Goal: Task Accomplishment & Management: Use online tool/utility

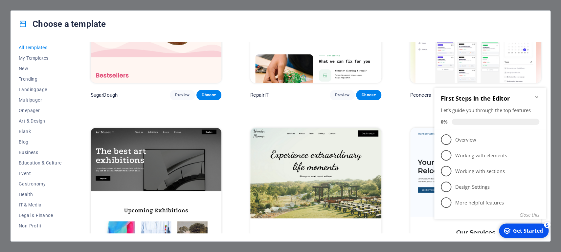
scroll to position [96, 0]
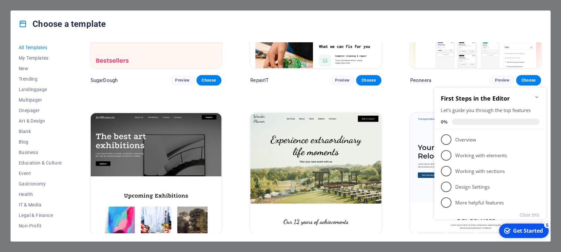
click at [1, 46] on div "Choose a template All Templates My Templates New Trending Landingpage Multipage…" at bounding box center [280, 126] width 561 height 252
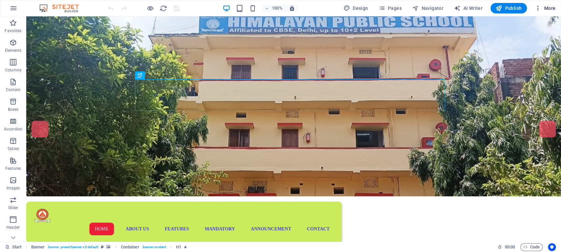
click at [538, 8] on icon "button" at bounding box center [537, 8] width 7 height 7
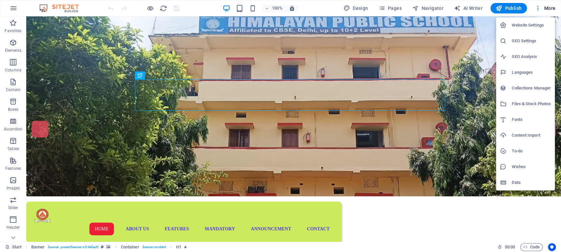
click at [536, 7] on div at bounding box center [280, 126] width 561 height 252
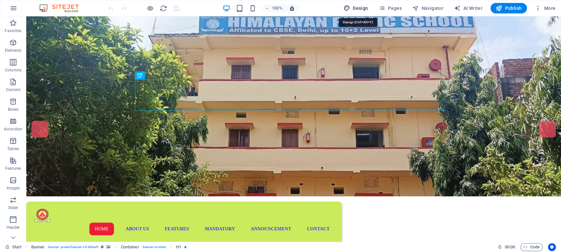
click at [356, 8] on span "Design" at bounding box center [355, 8] width 25 height 7
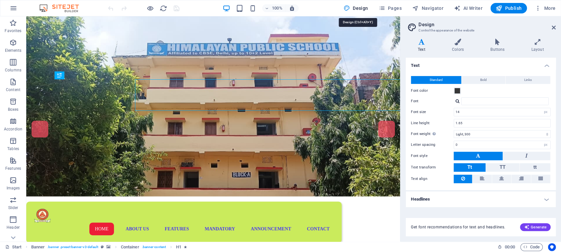
click at [553, 27] on icon at bounding box center [553, 27] width 4 height 5
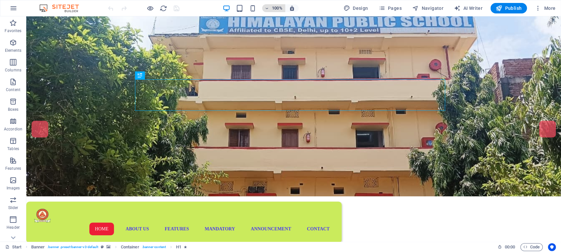
click at [267, 9] on icon "button" at bounding box center [267, 8] width 5 height 4
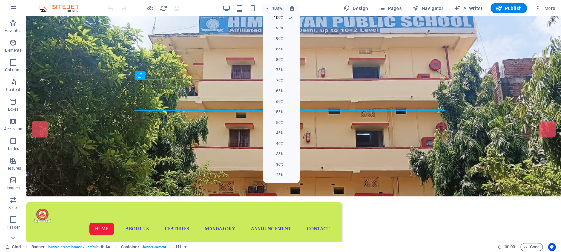
click at [317, 4] on div at bounding box center [280, 126] width 561 height 252
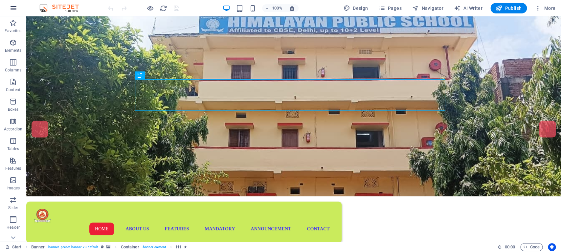
click at [9, 4] on button "button" at bounding box center [14, 8] width 16 height 16
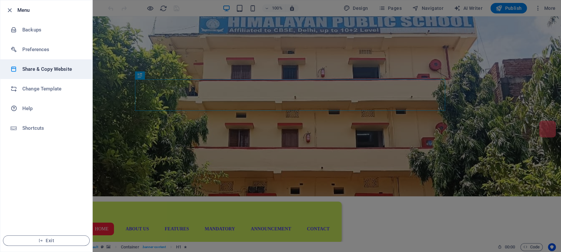
click at [47, 67] on h6 "Share & Copy Website" at bounding box center [52, 69] width 61 height 8
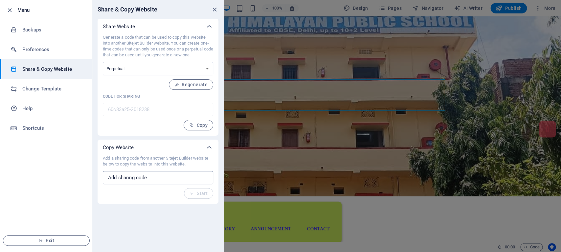
click at [137, 176] on input "text" at bounding box center [158, 177] width 110 height 13
click at [127, 52] on p "Generate a code that can be used to copy this website into another Sitejet Buil…" at bounding box center [158, 46] width 110 height 24
click at [214, 8] on icon "close" at bounding box center [215, 10] width 8 height 8
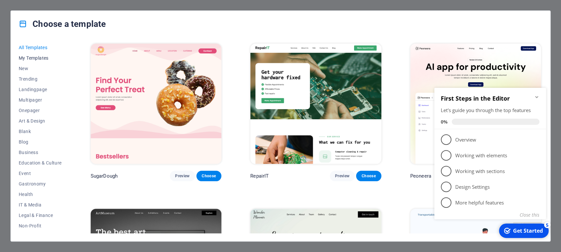
click at [37, 59] on span "My Templates" at bounding box center [40, 57] width 43 height 5
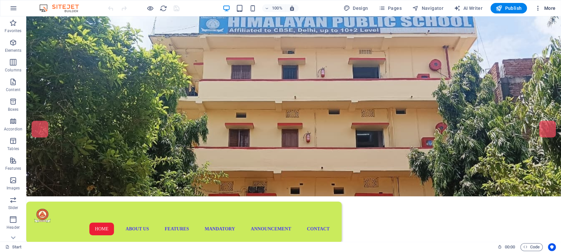
click at [538, 9] on icon "button" at bounding box center [537, 8] width 7 height 7
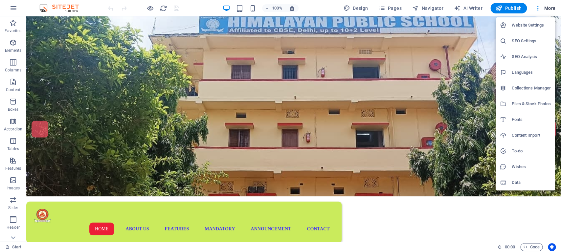
click at [527, 23] on h6 "Website Settings" at bounding box center [530, 25] width 39 height 8
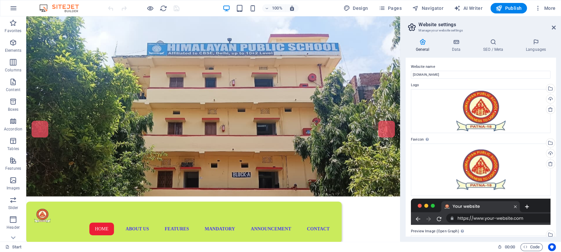
click at [553, 25] on h2 "Website settings" at bounding box center [486, 25] width 137 height 6
click at [554, 28] on icon at bounding box center [553, 27] width 4 height 5
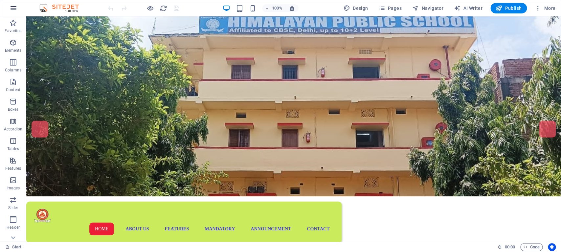
click at [11, 8] on icon "button" at bounding box center [14, 8] width 8 height 8
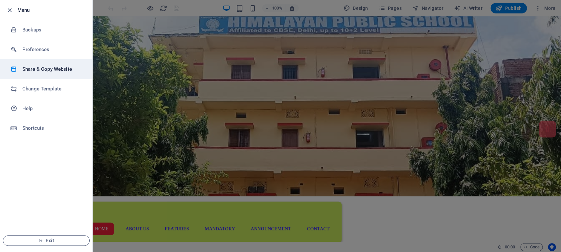
click at [50, 69] on h6 "Share & Copy Website" at bounding box center [52, 69] width 61 height 8
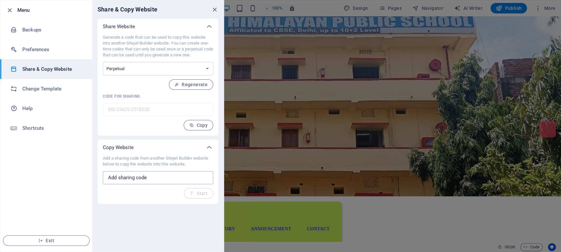
click at [131, 179] on input "text" at bounding box center [158, 177] width 110 height 13
click at [155, 179] on input "text" at bounding box center [158, 177] width 110 height 13
drag, startPoint x: 154, startPoint y: 179, endPoint x: 149, endPoint y: 164, distance: 15.2
click at [154, 179] on input "text" at bounding box center [158, 177] width 110 height 13
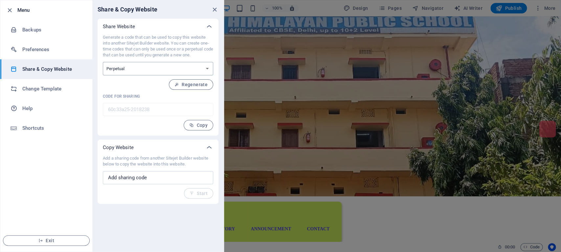
click at [103, 62] on select "One-time Perpetual" at bounding box center [158, 68] width 110 height 13
click at [149, 70] on select "One-time Perpetual" at bounding box center [158, 68] width 110 height 13
